Goal: Task Accomplishment & Management: Manage account settings

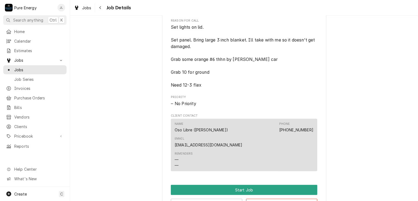
scroll to position [301, 0]
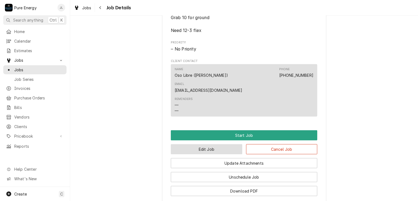
click at [229, 153] on button "Edit Job" at bounding box center [206, 150] width 71 height 10
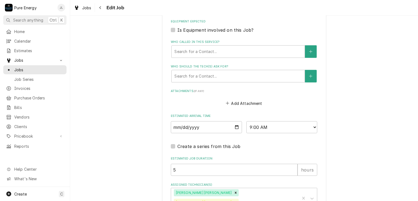
scroll to position [411, 0]
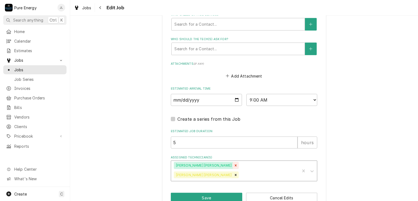
click at [234, 166] on icon "Remove Albert Hernandez Soto" at bounding box center [236, 166] width 4 height 4
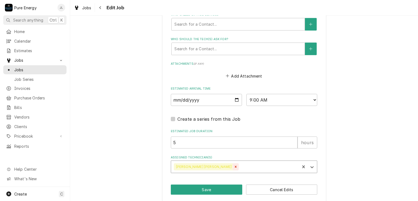
click at [235, 166] on icon "Remove Rodolfo Hernandez Lorenzo" at bounding box center [236, 167] width 2 height 2
click at [235, 100] on input "2025-08-15" at bounding box center [206, 100] width 71 height 12
type textarea "x"
type input "2025-08-22"
type textarea "x"
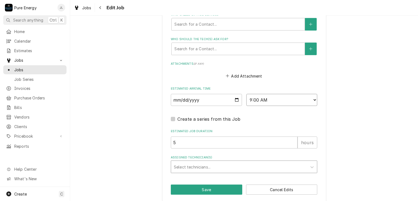
click at [314, 98] on select "AM / PM 6:00 AM 6:15 AM 6:30 AM 6:45 AM 7:00 AM 7:15 AM 7:30 AM 7:45 AM 8:00 AM…" at bounding box center [281, 100] width 71 height 12
select select "08:30:00"
click at [246, 94] on select "AM / PM 6:00 AM 6:15 AM 6:30 AM 6:45 AM 7:00 AM 7:15 AM 7:30 AM 7:45 AM 8:00 AM…" at bounding box center [281, 100] width 71 height 12
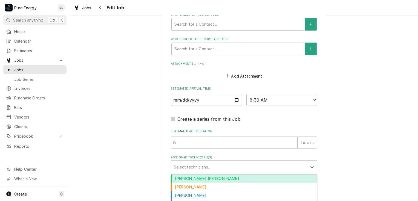
click at [192, 165] on div "Assigned Technician(s)" at bounding box center [239, 167] width 131 height 10
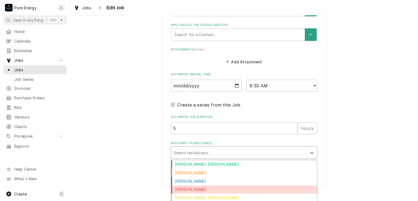
click at [211, 189] on div "James Linnenkamp" at bounding box center [244, 190] width 146 height 8
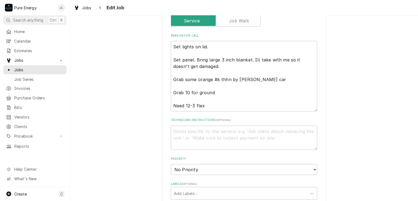
scroll to position [168, 0]
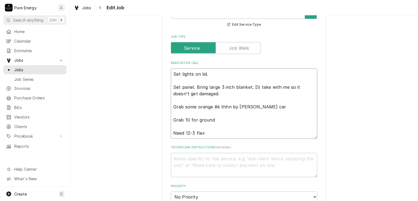
drag, startPoint x: 210, startPoint y: 75, endPoint x: 176, endPoint y: 78, distance: 34.0
click at [176, 78] on textarea "Set lights on lid. Set panel. Bring large 3 inch blanket. Ill take with me so i…" at bounding box center [244, 103] width 146 height 71
click at [171, 86] on textarea "Set lights on lid. Set panel. Bring large 3 inch blanket. Ill take with me so i…" at bounding box center [244, 103] width 146 height 71
type textarea "x"
type textarea "Set lights on lid. Set panel. Bring large 3 inch blanket. Ill take with me so i…"
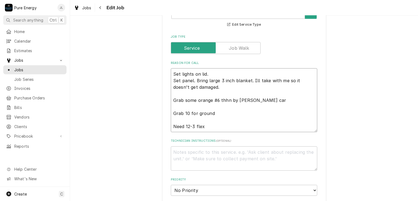
type textarea "x"
type textarea "Set lights on lid.Set panel. Bring large 3 inch blanket. Ill take with me so it…"
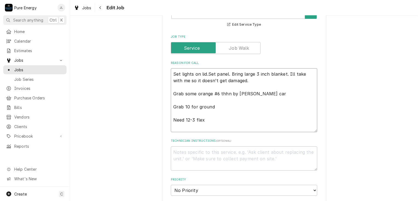
type textarea "x"
type textarea "Set lights on lidSet panel. Bring large 3 inch blanket. Ill take with me so it …"
type textarea "x"
type textarea "Set lights on liSet panel. Bring large 3 inch blanket. Ill take with me so it d…"
type textarea "x"
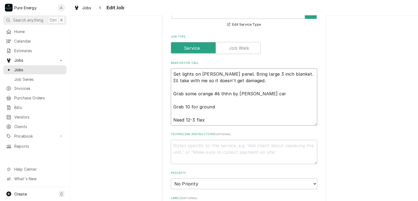
type textarea "Set lights on lSet panel. Bring large 3 inch blanket. Ill take with me so it do…"
type textarea "x"
type textarea "Set lights on Set panel. Bring large 3 inch blanket. Ill take with me so it doe…"
type textarea "x"
type textarea "Set lights onSet panel. Bring large 3 inch blanket. Ill take with me so it does…"
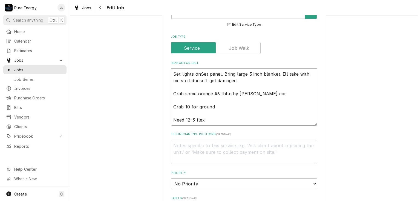
type textarea "x"
type textarea "Set lights oSet panel. Bring large 3 inch blanket. Ill take with me so it doesn…"
type textarea "x"
type textarea "Set lights Set panel. Bring large 3 inch blanket. Ill take with me so it doesn'…"
type textarea "x"
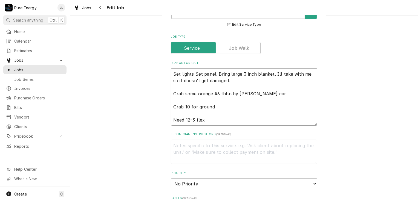
type textarea "Set lightsSet panel. Bring large 3 inch blanket. Ill take with me so it doesn't…"
type textarea "x"
type textarea "Set lightSet panel. Bring large 3 inch blanket. Ill take with me so it doesn't …"
type textarea "x"
type textarea "Set lighSet panel. Bring large 3 inch blanket. Ill take with me so it doesn't g…"
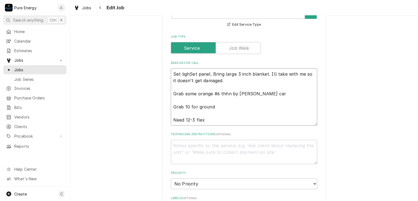
type textarea "x"
type textarea "Set ligSet panel. Bring large 3 inch blanket. Ill take with me so it doesn't ge…"
type textarea "x"
type textarea "Set lSet panel. Bring large 3 inch blanket. Ill take with me so it doesn't get …"
type textarea "x"
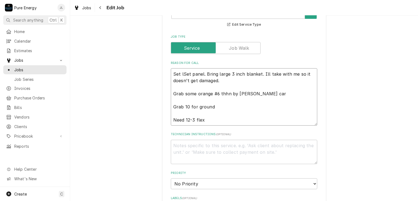
type textarea "Set Set panel. Bring large 3 inch blanket. Ill take with me so it doesn't get d…"
type textarea "x"
type textarea "SetSet panel. Bring large 3 inch blanket. Ill take with me so it doesn't get da…"
type textarea "x"
type textarea "SeSet panel. Bring large 3 inch blanket. Ill take with me so it doesn't get dam…"
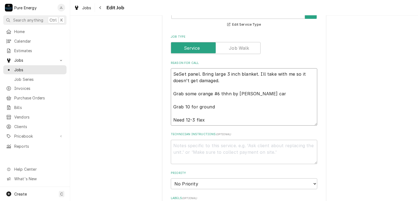
type textarea "x"
type textarea "SSet panel. Bring large 3 inch blanket. Ill take with me so it doesn't get dama…"
type textarea "x"
type textarea "Set panel. Bring large 3 inch blanket. Ill take with me so it doesn't get damag…"
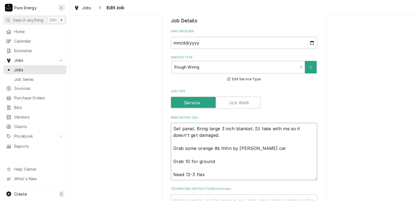
scroll to position [141, 0]
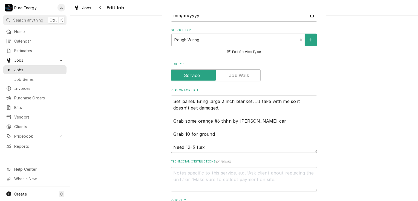
click at [194, 100] on textarea "Set panel. Bring large 3 inch blanket. Ill take with me so it doesn't get damag…" at bounding box center [244, 124] width 146 height 57
type textarea "x"
type textarea "Set panel. Bring large 3 inch blanket. Ill take with me so it doesn't get damag…"
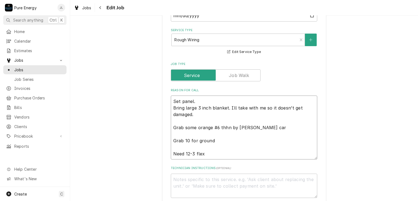
type textarea "x"
type textarea "Set panel. Bring large 3 inch blanket. Ill take with me so it doesn't get damag…"
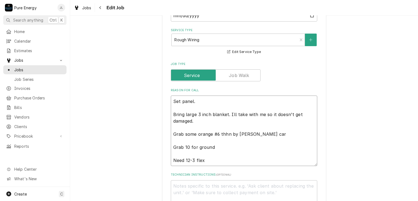
click at [194, 122] on textarea "Set panel. Bring large 3 inch blanket. Ill take with me so it doesn't get damag…" at bounding box center [244, 131] width 146 height 71
click at [199, 123] on textarea "Set panel. Bring large 3 inch blanket. Ill take with me so it doesn't get damag…" at bounding box center [244, 131] width 146 height 71
type textarea "x"
type textarea "Set panel. Bring large 3 inch blanket. Ill take with me so it doesn't get damag…"
type textarea "x"
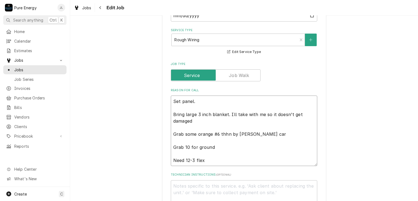
type textarea "Set panel. Bring large 3 inch blanket. Ill take with me so it doesn't get damag…"
type textarea "x"
type textarea "Set panel. Bring large 3 inch blanket. Ill take with me so it doesn't get damag…"
type textarea "x"
type textarea "Set panel. Bring large 3 inch blanket. Ill take with me so it doesn't get dama …"
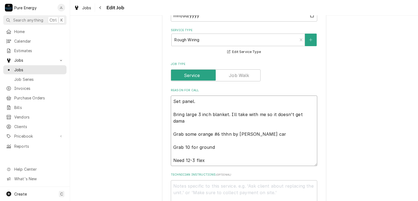
type textarea "x"
type textarea "Set panel. Bring large 3 inch blanket. Ill take with me so it doesn't get dam G…"
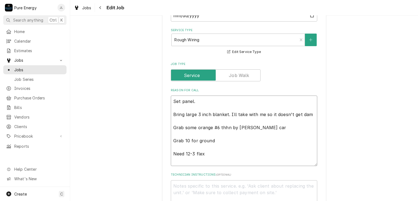
type textarea "x"
type textarea "Set panel. Bring large 3 inch blanket. Ill take with me so it doesn't get da Gr…"
type textarea "x"
type textarea "Set panel. Bring large 3 inch blanket. Ill take with me so it doesn't get d Gra…"
type textarea "x"
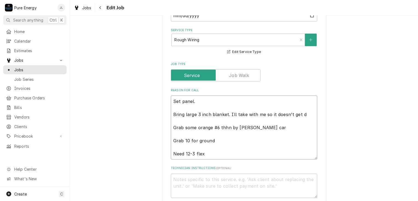
type textarea "Set panel. Bring large 3 inch blanket. Ill take with me so it doesn't get Grab …"
type textarea "x"
type textarea "Set panel. Bring large 3 inch blanket. Ill take with me so it doesn't get Grab …"
type textarea "x"
type textarea "Set panel. Bring large 3 inch blanket. Ill take with me so it doesn't ge Grab s…"
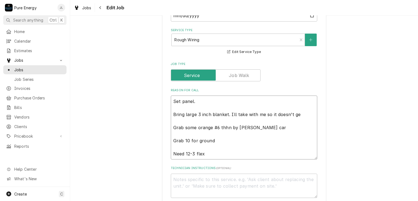
type textarea "x"
type textarea "Set panel. Bring large 3 inch blanket. Ill take with me so it doesn't g Grab so…"
type textarea "x"
type textarea "Set panel. Bring large 3 inch blanket. Ill take with me so it doesn't Grab some…"
type textarea "x"
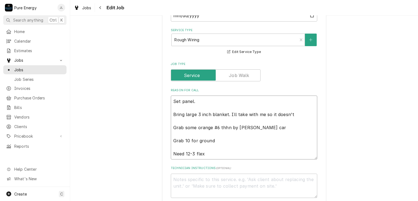
type textarea "Set panel. Bring large 3 inch blanket. Ill take with me so it doesn't Grab some…"
type textarea "x"
type textarea "Set panel. Bring large 3 inch blanket. Ill take with me so it doesn' Grab some …"
type textarea "x"
type textarea "Set panel. Bring large 3 inch blanket. Ill take with me so it doesn Grab some o…"
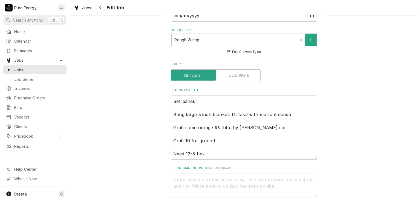
type textarea "x"
type textarea "Set panel. Bring large 3 inch blanket. Ill take with me so it does Grab some or…"
type textarea "x"
type textarea "Set panel. Bring large 3 inch blanket. Ill take with me so it doe Grab some ora…"
type textarea "x"
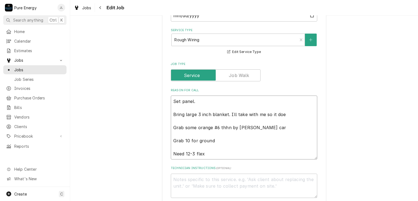
type textarea "Set panel. Bring large 3 inch blanket. Ill take with me so it do Grab some oran…"
type textarea "x"
type textarea "Set panel. Bring large 3 inch blanket. Ill take with me so it d Grab some orang…"
type textarea "x"
type textarea "Set panel. Bring large 3 inch blanket. Ill take with me so it Grab some orange …"
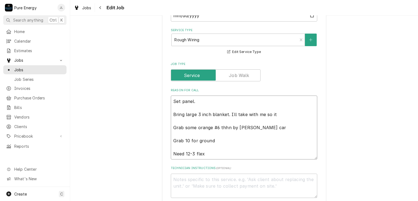
type textarea "x"
type textarea "Set panel. Bring large 3 inch blanket. Ill take with me so it Grab some orange …"
type textarea "x"
type textarea "Set panel. Bring large 3 inch blanket. Ill take with me so i Grab some orange #…"
type textarea "x"
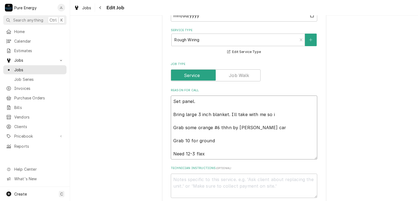
type textarea "Set panel. Bring large 3 inch blanket. Ill take with me so Grab some orange #6 …"
type textarea "x"
type textarea "Set panel. Bring large 3 inch blanket. Ill take with me so Grab some orange #6 …"
type textarea "x"
type textarea "Set panel. Bring large 3 inch blanket. Ill take with me s Grab some orange #6 t…"
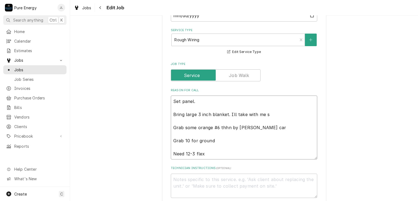
type textarea "x"
type textarea "Set panel. Bring large 3 inch blanket. Ill take with me Grab some orange #6 thh…"
type textarea "x"
type textarea "Set panel. Bring large 3 inch blanket. Ill take with me Grab some orange #6 thh…"
type textarea "x"
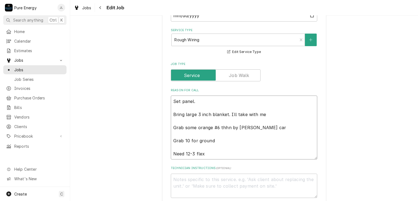
type textarea "Set panel. Bring large 3 inch blanket. Ill take with m Grab some orange #6 thhn…"
type textarea "x"
type textarea "Set panel. Bring large 3 inch blanket. Ill take with Grab some orange #6 thhn b…"
type textarea "x"
type textarea "Set panel. Bring large 3 inch blanket. Ill take with Grab some orange #6 thhn b…"
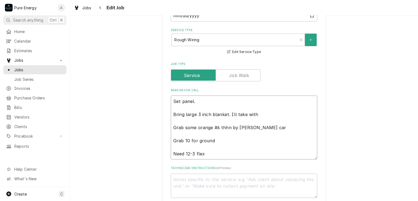
type textarea "x"
type textarea "Set panel. Bring large 3 inch blanket. Ill take wit Grab some orange #6 thhn by…"
type textarea "x"
type textarea "Set panel. Bring large 3 inch blanket. Ill take wi Grab some orange #6 thhn by …"
type textarea "x"
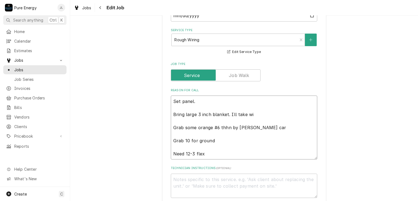
type textarea "Set panel. Bring large 3 inch blanket. Ill take w Grab some orange #6 thhn by M…"
type textarea "x"
type textarea "Set panel. Bring large 3 inch blanket. Ill take Grab some orange #6 thhn by Mar…"
type textarea "x"
type textarea "Set panel. Bring large 3 inch blanket. Ill take Grab some orange #6 thhn by Mar…"
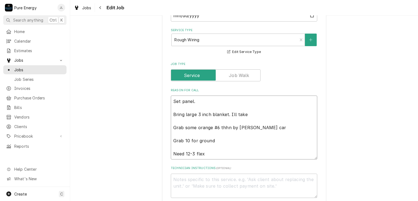
type textarea "x"
type textarea "Set panel. Bring large 3 inch blanket. Ill tak Grab some orange #6 thhn by Mary…"
type textarea "x"
type textarea "Set panel. Bring large 3 inch blanket. Ill ta Grab some orange #6 thhn by Marys…"
type textarea "x"
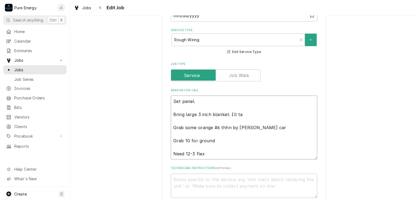
type textarea "Set panel. Bring large 3 inch blanket. Ill t Grab some orange #6 thhn by Marys …"
type textarea "x"
type textarea "Set panel. Bring large 3 inch blanket. Ill Grab some orange #6 thhn by Marys ca…"
type textarea "x"
type textarea "Set panel. Bring large 3 inch blanket. Ill Grab some orange #6 thhn by Marys ca…"
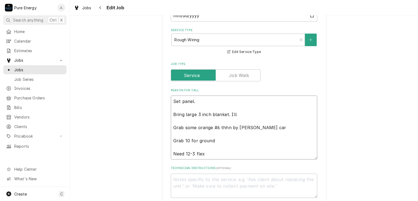
type textarea "x"
type textarea "Set panel. Bring large 3 inch blanket. Il Grab some orange #6 thhn by Marys car…"
type textarea "x"
type textarea "Set panel. Bring large 3 inch blanket. Grab some orange #6 thhn by Marys car Gr…"
type textarea "x"
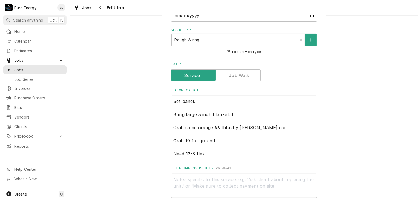
type textarea "Set panel. Bring large 3 inch blanket. f Grab some orange #6 thhn by Marys car …"
type textarea "x"
type textarea "Set panel. Bring large 3 inch blanket. Grab some orange #6 thhn by Marys car Gr…"
type textarea "x"
type textarea "Set panel. Bring large 3 inch blanket. S Grab some orange #6 thhn by Marys car …"
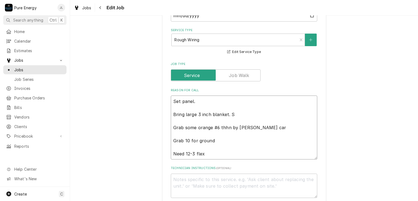
type textarea "x"
type textarea "Set panel. Bring large 3 inch blanket. Se Grab some orange #6 thhn by Marys car…"
type textarea "x"
type textarea "Set panel. Bring large 3 inch blanket. See Grab some orange #6 thhn by Marys ca…"
type textarea "x"
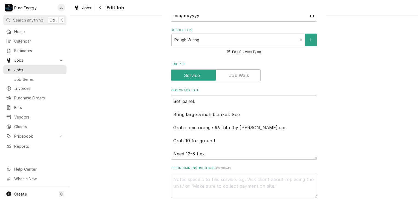
type textarea "Set panel. Bring large 3 inch blanket. Seee Grab some orange #6 thhn by Marys c…"
type textarea "x"
type textarea "Set panel. Bring large 3 inch blanket. See Grab some orange #6 thhn by Marys ca…"
type textarea "x"
type textarea "Set panel. Bring large 3 inch blanket. See Grab some orange #6 thhn by Marys ca…"
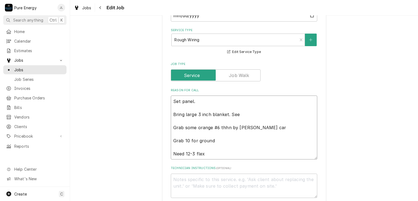
type textarea "x"
type textarea "Set panel. Bring large 3 inch blanket. See i Grab some orange #6 thhn by Marys …"
type textarea "x"
type textarea "Set panel. Bring large 3 inch blanket. See if Grab some orange #6 thhn by Marys…"
type textarea "x"
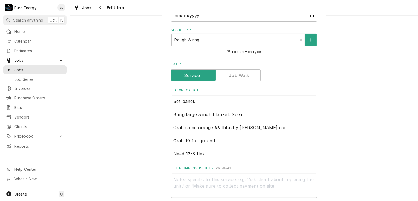
type textarea "Set panel. Bring large 3 inch blanket. See if t Grab some orange #6 thhn by Mar…"
type textarea "x"
type textarea "Set panel. Bring large 3 inch blanket. See if Grab some orange #6 thhn by Marys…"
type textarea "x"
type textarea "Set panel. Bring large 3 inch blanket. See if w Grab some orange #6 thhn by Mar…"
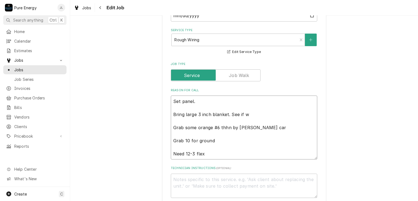
type textarea "x"
type textarea "Set panel. Bring large 3 inch blanket. See if we Grab some orange #6 thhn by Ma…"
type textarea "x"
type textarea "Set panel. Bring large 3 inch blanket. See if we Grab some orange #6 thhn by Ma…"
type textarea "x"
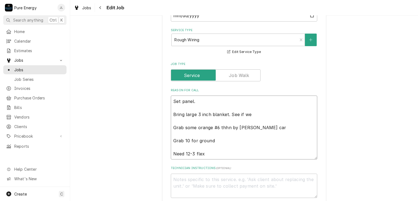
type textarea "Set panel. Bring large 3 inch blanket. See if we c Grab some orange #6 thhn by …"
type textarea "x"
type textarea "Set panel. Bring large 3 inch blanket. See if we can Grab some orange #6 thhn b…"
type textarea "x"
type textarea "Set panel. Bring large 3 inch blanket. See if we can Grab some orange #6 thhn b…"
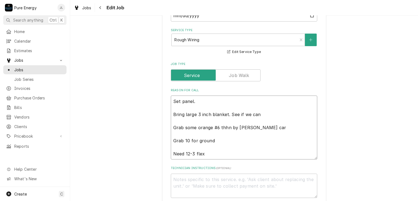
type textarea "x"
type textarea "Set panel. Bring large 3 inch blanket. See if we can u Grab some orange #6 thhn…"
type textarea "x"
type textarea "Set panel. Bring large 3 inch blanket. See if we can us Grab some orange #6 thh…"
type textarea "x"
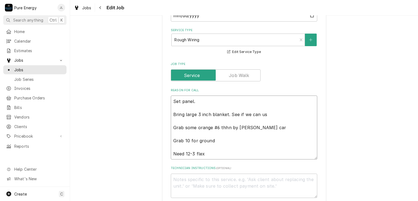
type textarea "Set panel. Bring large 3 inch blanket. See if we can use Grab some orange #6 th…"
type textarea "x"
type textarea "Set panel. Bring large 3 inch blanket. See if we can use Grab some orange #6 th…"
type textarea "x"
type textarea "Set panel. Bring large 3 inch blanket. See if we can use t Grab some orange #6 …"
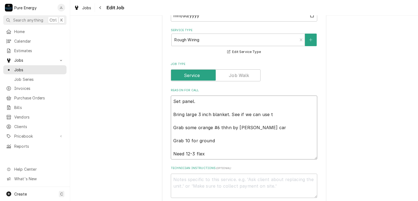
type textarea "x"
type textarea "Set panel. Bring large 3 inch blanket. See if we can use Grab some orange #6 th…"
type textarea "x"
type textarea "Set panel. Bring large 3 inch blanket. See if we can use h Grab some orange #6 …"
type textarea "x"
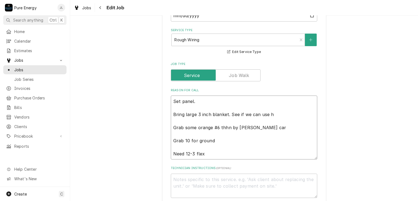
type textarea "Set panel. Bring large 3 inch blanket. See if we can use he Grab some orange #6…"
type textarea "x"
type textarea "Set panel. Bring large 3 inch blanket. See if we can use he Grab some orange #6…"
type textarea "x"
type textarea "Set panel. Bring large 3 inch blanket. See if we can use he Grab some orange #6…"
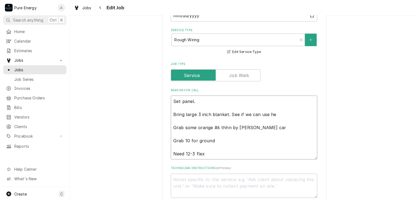
type textarea "x"
type textarea "Set panel. Bring large 3 inch blanket. See if we can use h Grab some orange #6 …"
type textarea "x"
type textarea "Set panel. Bring large 3 inch blanket. See if we can use Grab some orange #6 th…"
type textarea "x"
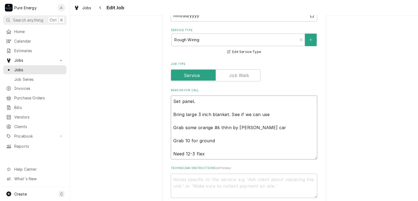
type textarea "Set panel. Bring large 3 inch blanket. See if we can use t Grab some orange #6 …"
type textarea "x"
type textarea "Set panel. Bring large 3 inch blanket. See if we can use th Grab some orange #6…"
type textarea "x"
type textarea "Set panel. Bring large 3 inch blanket. See if we can use the Grab some orange #…"
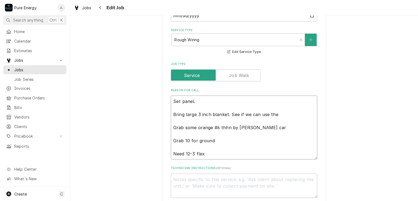
type textarea "x"
type textarea "Set panel. Bring large 3 inch blanket. See if we can use the Grab some orange #…"
type textarea "x"
type textarea "Set panel. Bring large 3 inch blanket. See if we can use the 4 Grab some orange…"
click at [261, 129] on textarea "Set panel. Bring large 3 inch blanket. See if we can use the 45's first. Grab s…" at bounding box center [244, 128] width 146 height 64
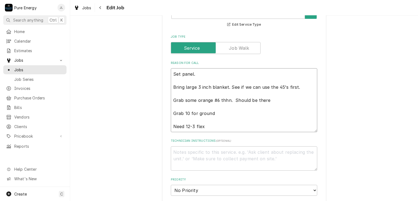
scroll to position [196, 0]
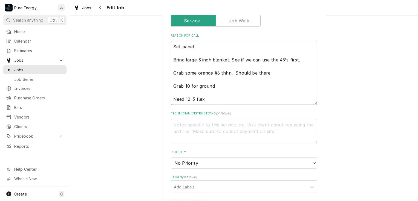
click at [214, 100] on textarea "Set panel. Bring large 3 inch blanket. See if we can use the 45's first. Grab s…" at bounding box center [244, 73] width 146 height 64
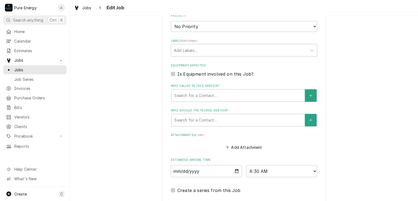
scroll to position [408, 0]
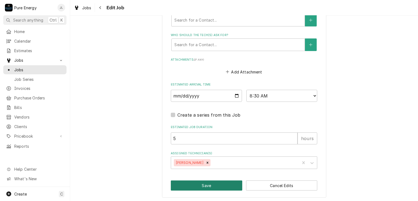
click at [223, 183] on button "Save" at bounding box center [206, 186] width 71 height 10
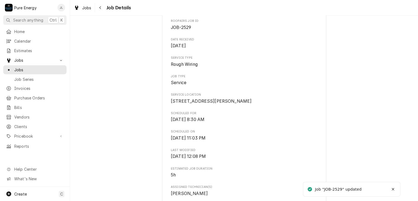
scroll to position [137, 0]
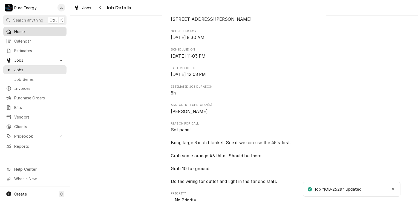
click at [23, 33] on span "Home" at bounding box center [39, 32] width 50 height 6
